Goal: Task Accomplishment & Management: Manage account settings

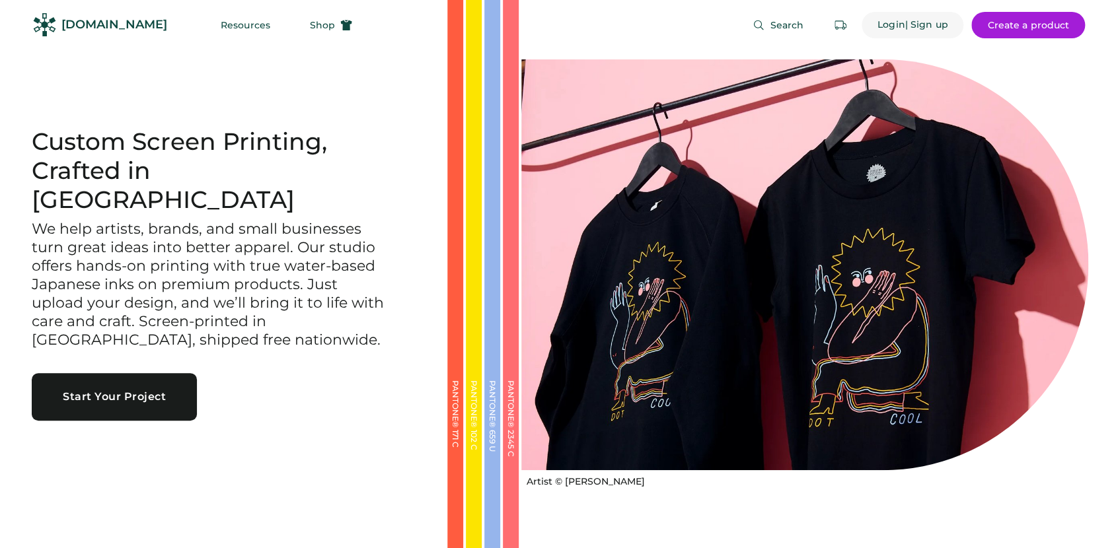
click at [892, 26] on div "Login" at bounding box center [891, 24] width 28 height 13
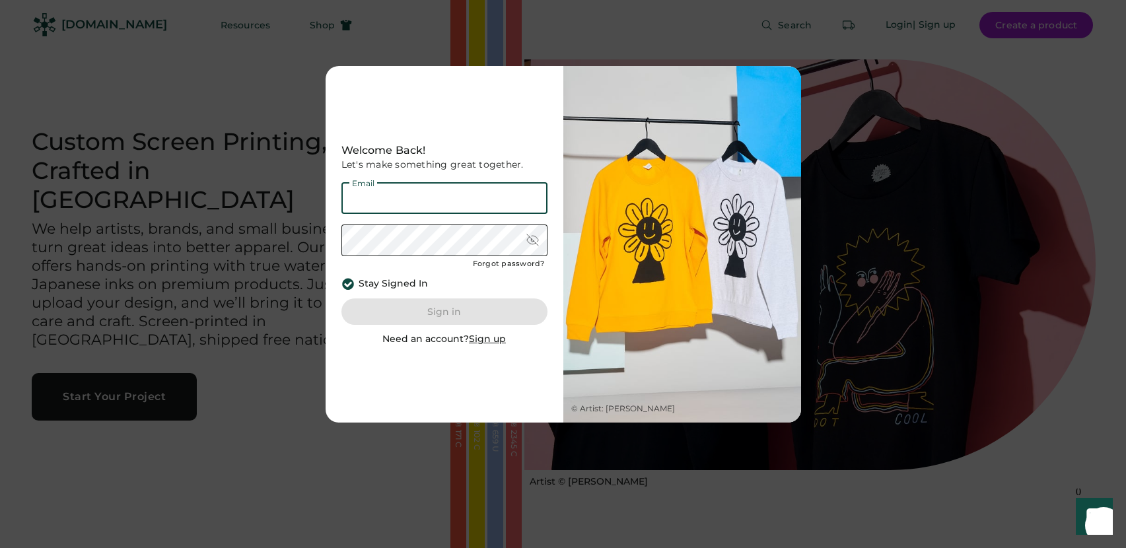
click at [439, 194] on input "email" at bounding box center [445, 198] width 206 height 32
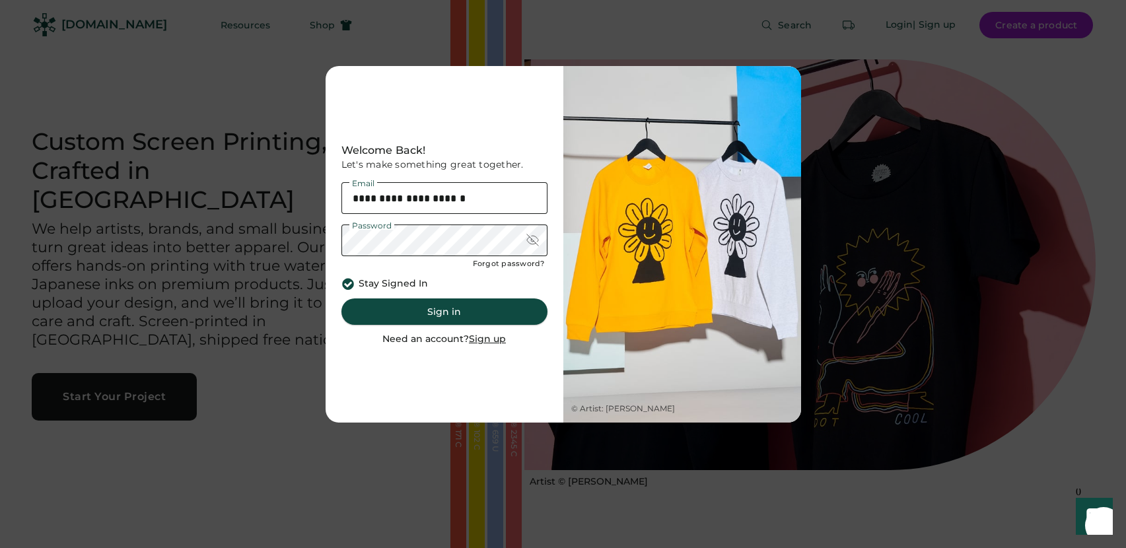
click at [438, 304] on button "Sign in" at bounding box center [445, 312] width 206 height 26
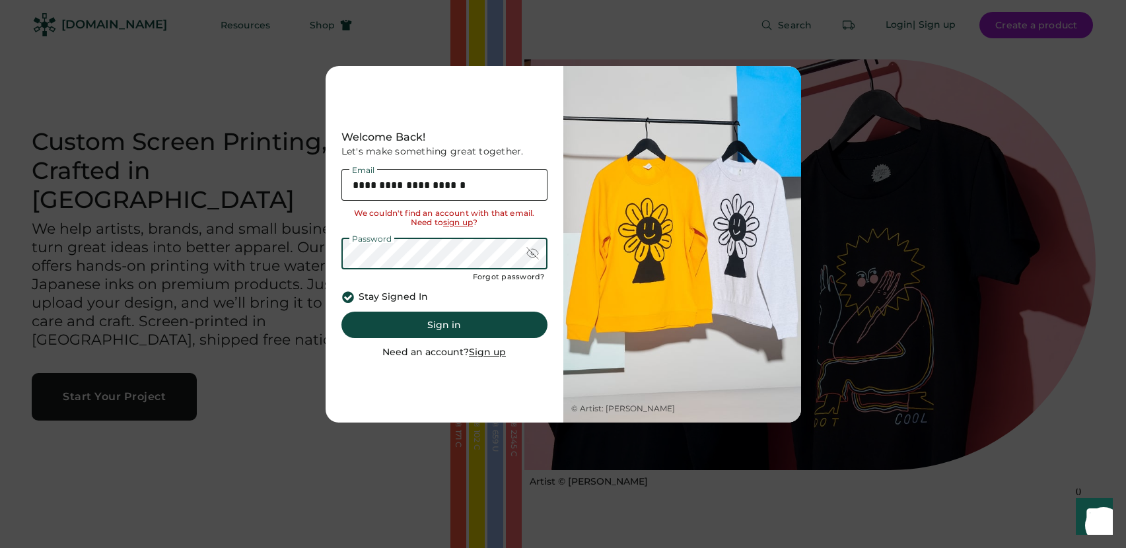
click at [412, 178] on input "**********" at bounding box center [445, 185] width 206 height 32
type input "**********"
click at [437, 324] on button "Sign in" at bounding box center [445, 325] width 206 height 26
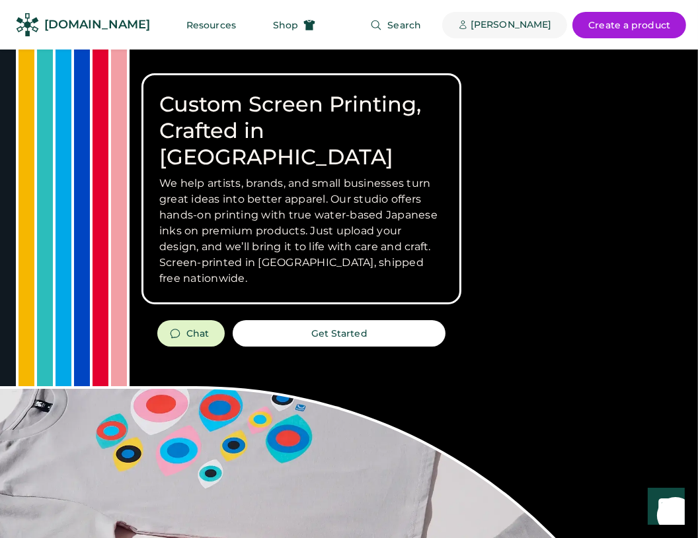
click at [535, 24] on div "[PERSON_NAME]" at bounding box center [510, 24] width 81 height 13
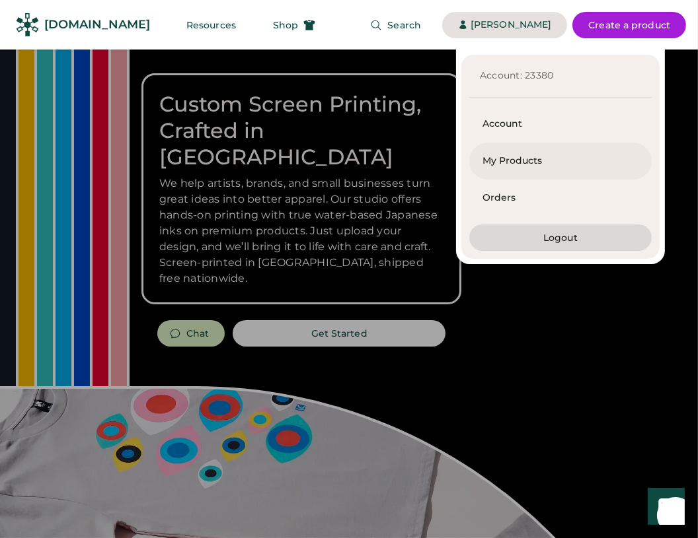
click at [505, 157] on div "My Products" at bounding box center [560, 161] width 156 height 13
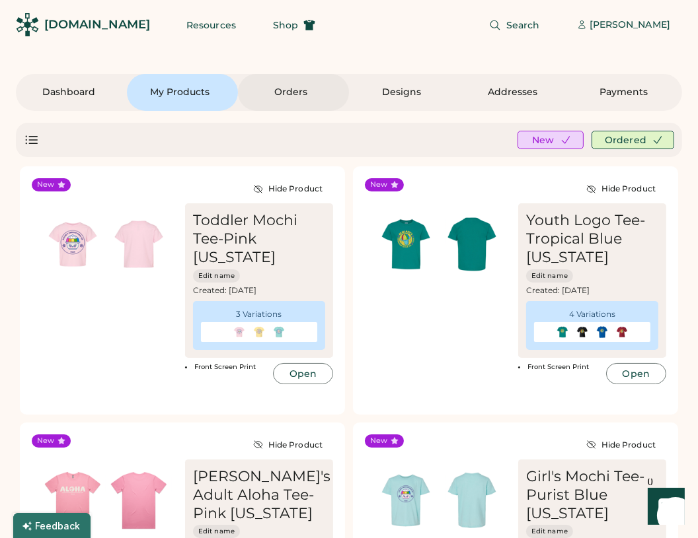
click at [295, 91] on div "Orders" at bounding box center [290, 92] width 79 height 13
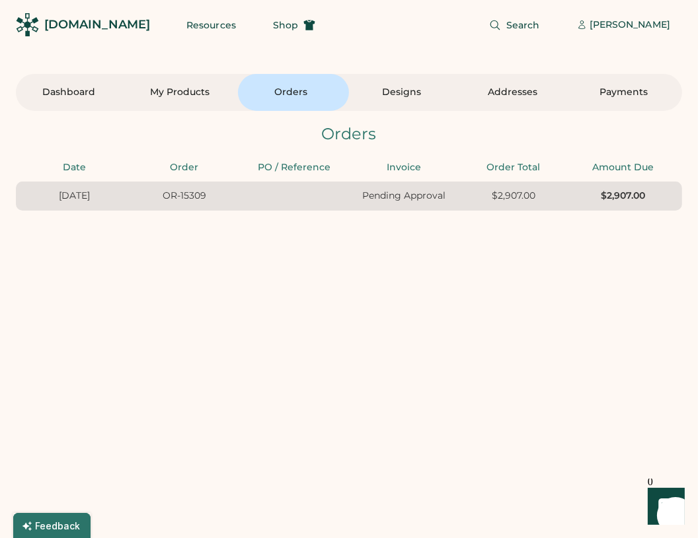
click at [138, 199] on div "OR-15309" at bounding box center [184, 196] width 102 height 13
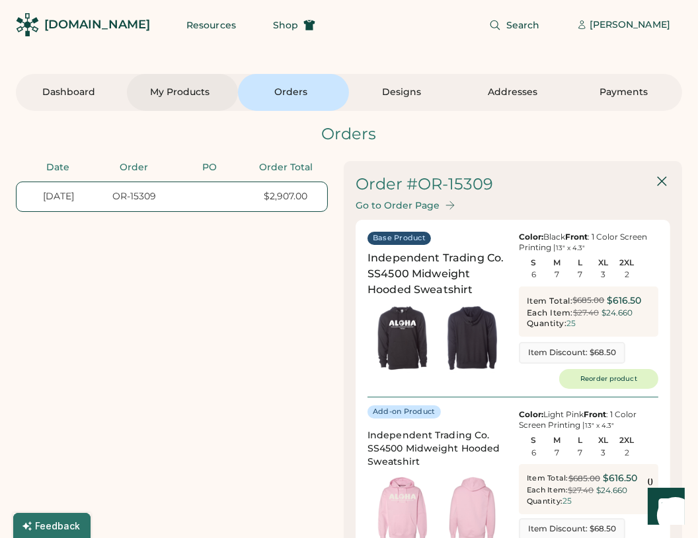
click at [166, 101] on div "My Products" at bounding box center [179, 92] width 79 height 37
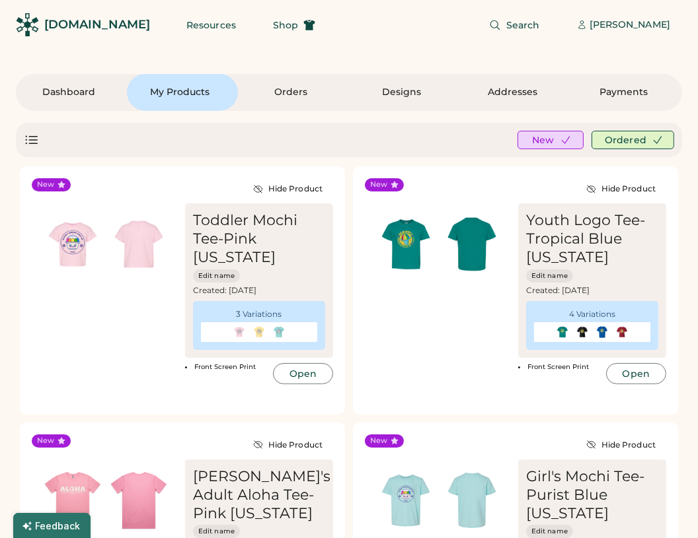
scroll to position [540, 0]
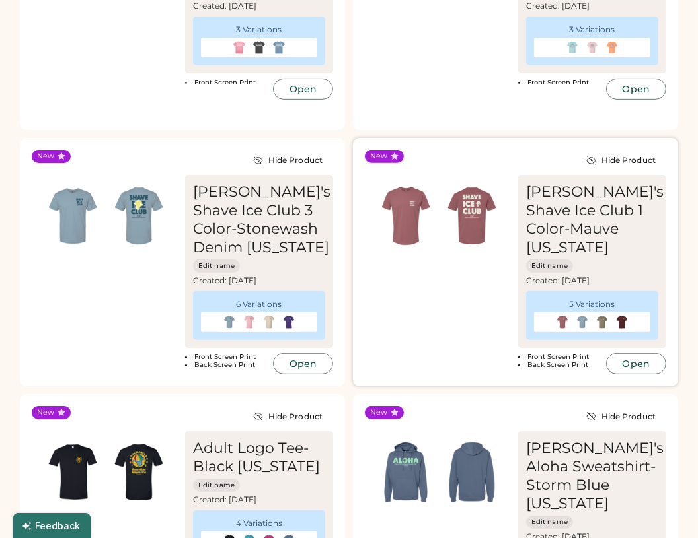
click at [503, 222] on img at bounding box center [472, 216] width 66 height 66
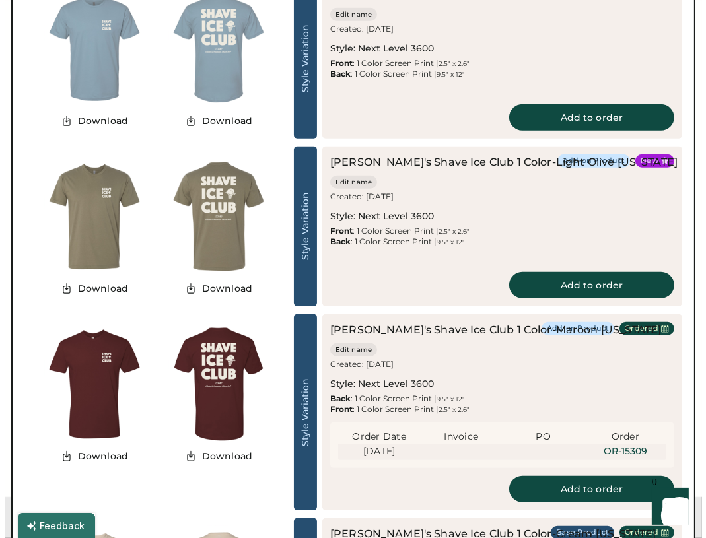
scroll to position [840, 0]
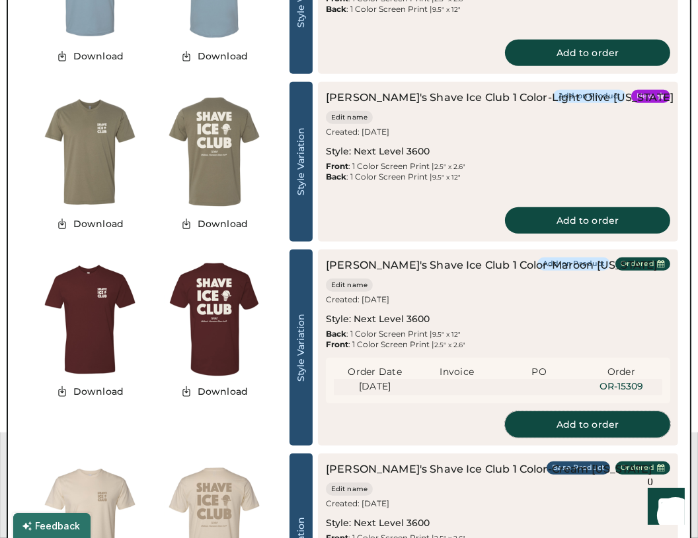
click at [531, 423] on button "Add to order" at bounding box center [587, 425] width 165 height 26
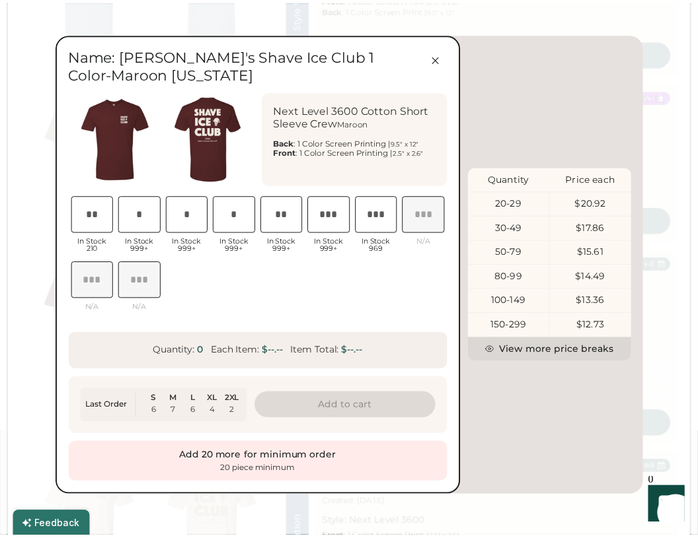
scroll to position [0, 26]
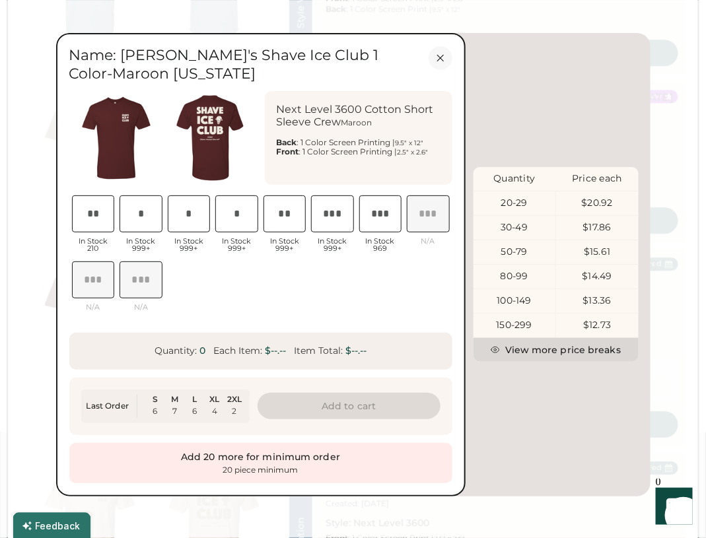
click at [441, 59] on icon at bounding box center [441, 58] width 12 height 12
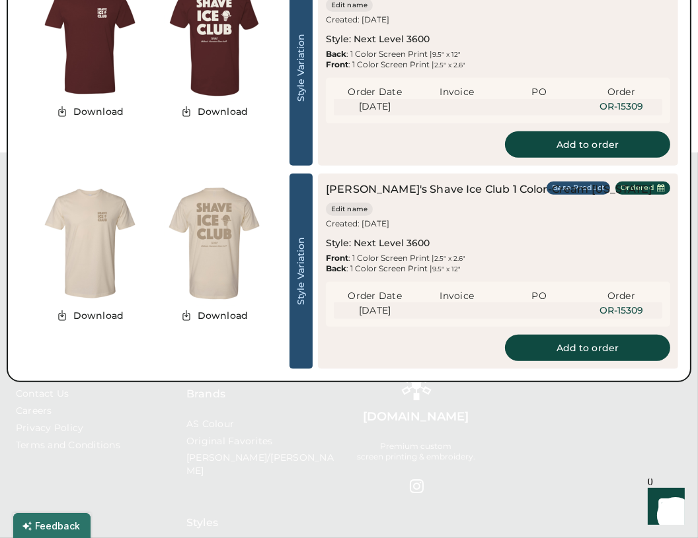
scroll to position [1141, 0]
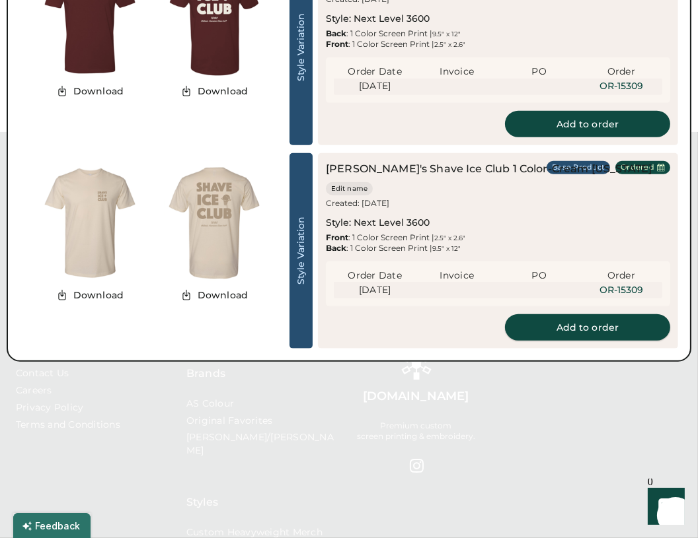
click at [573, 329] on button "Add to order" at bounding box center [587, 327] width 165 height 26
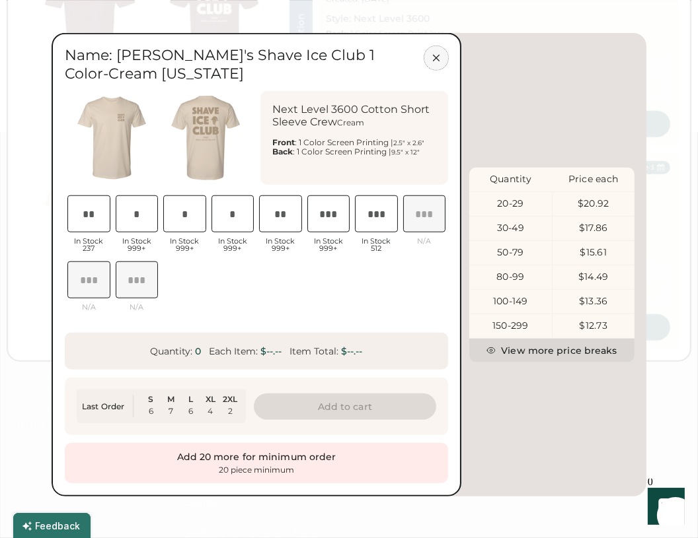
click at [434, 59] on icon at bounding box center [436, 58] width 6 height 6
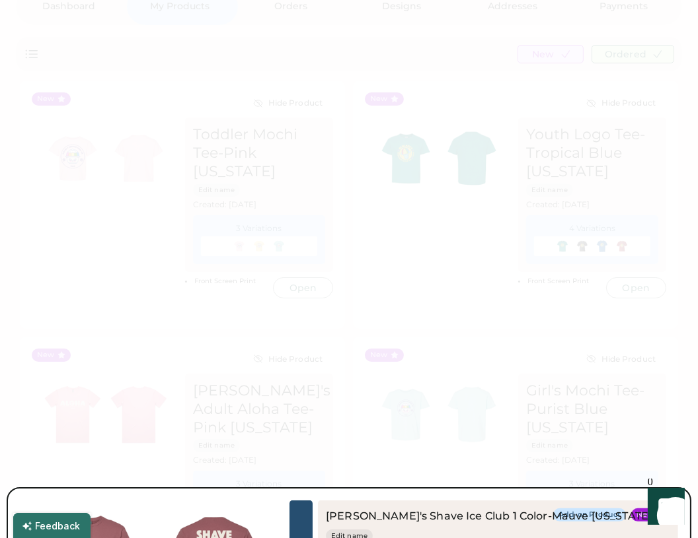
scroll to position [0, 0]
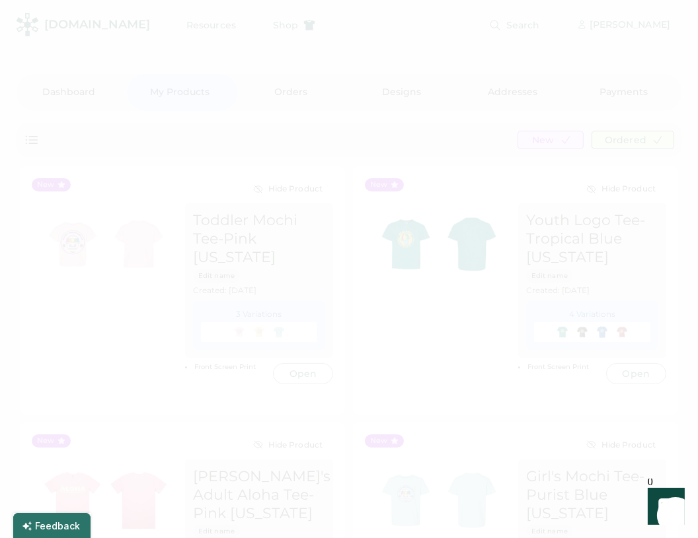
click at [320, 98] on div at bounding box center [349, 269] width 698 height 538
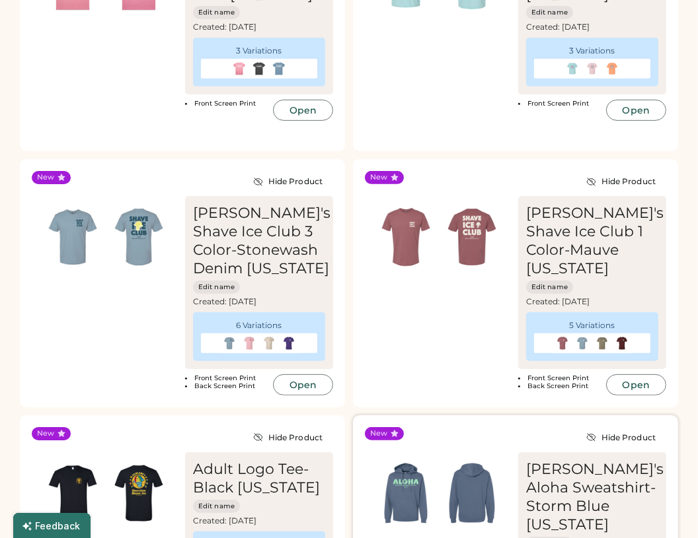
scroll to position [661, 0]
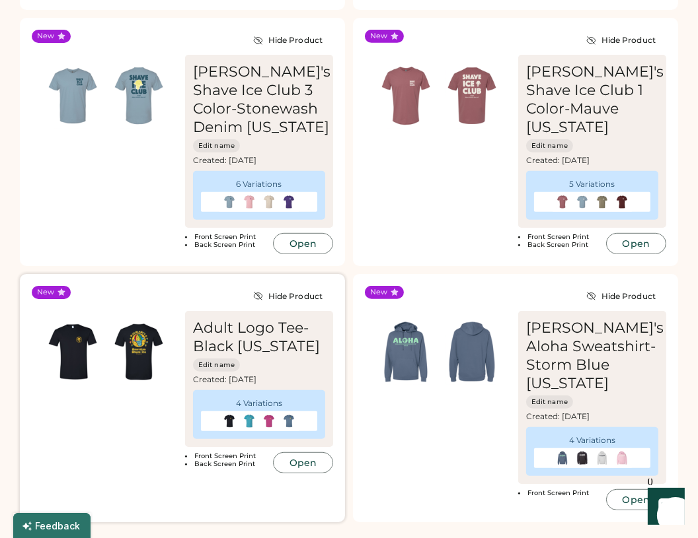
click at [289, 243] on button "Open" at bounding box center [303, 243] width 60 height 21
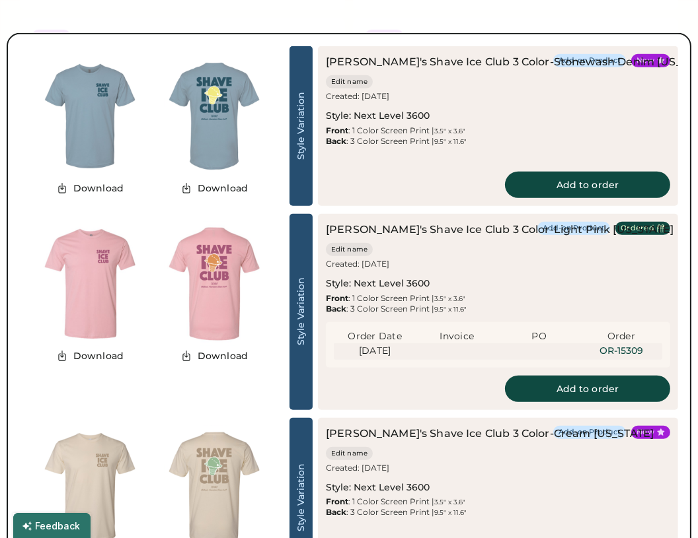
click at [579, 403] on div "[PERSON_NAME]'s Shave Ice Club 3 Color-Light Pink [US_STATE] Edit name Created:…" at bounding box center [498, 312] width 360 height 196
click at [579, 397] on button "Add to order" at bounding box center [587, 389] width 165 height 26
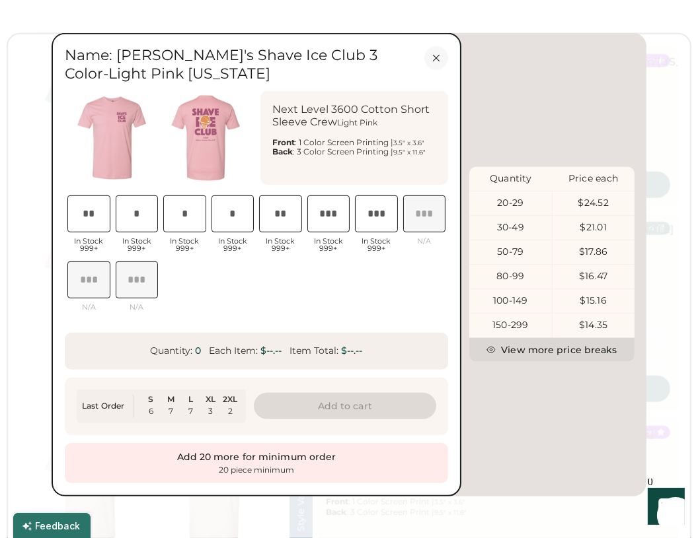
click at [438, 55] on icon at bounding box center [436, 58] width 6 height 6
